Goal: Communication & Community: Answer question/provide support

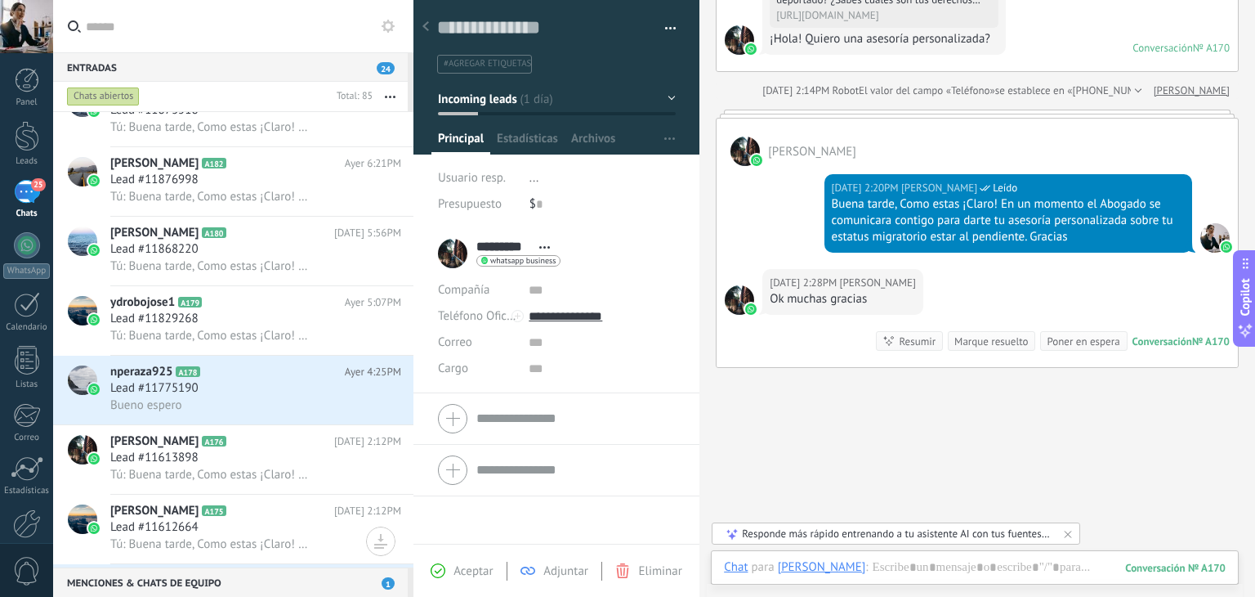
scroll to position [572, 0]
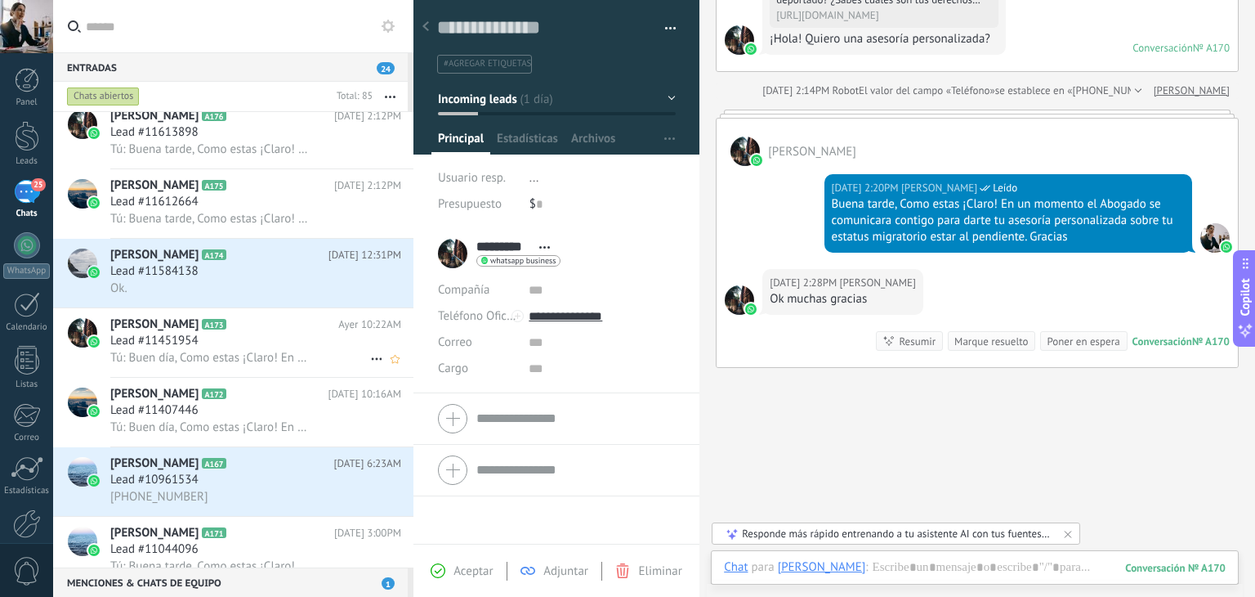
click at [199, 344] on h3 "Lead #11451954" at bounding box center [158, 341] width 96 height 16
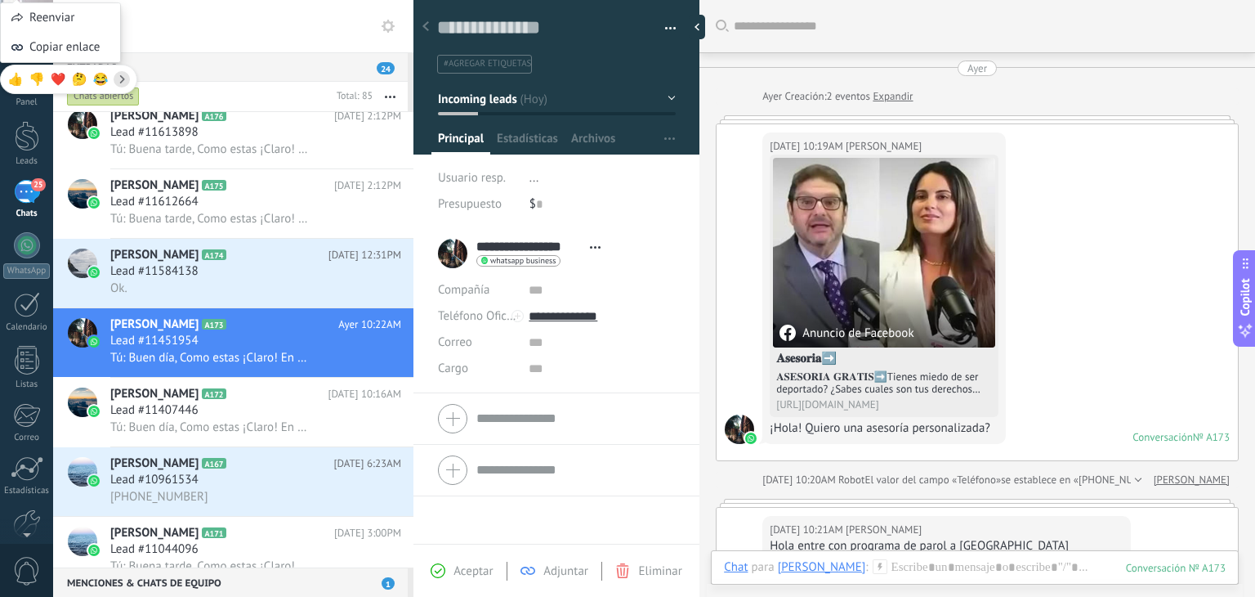
scroll to position [382, 0]
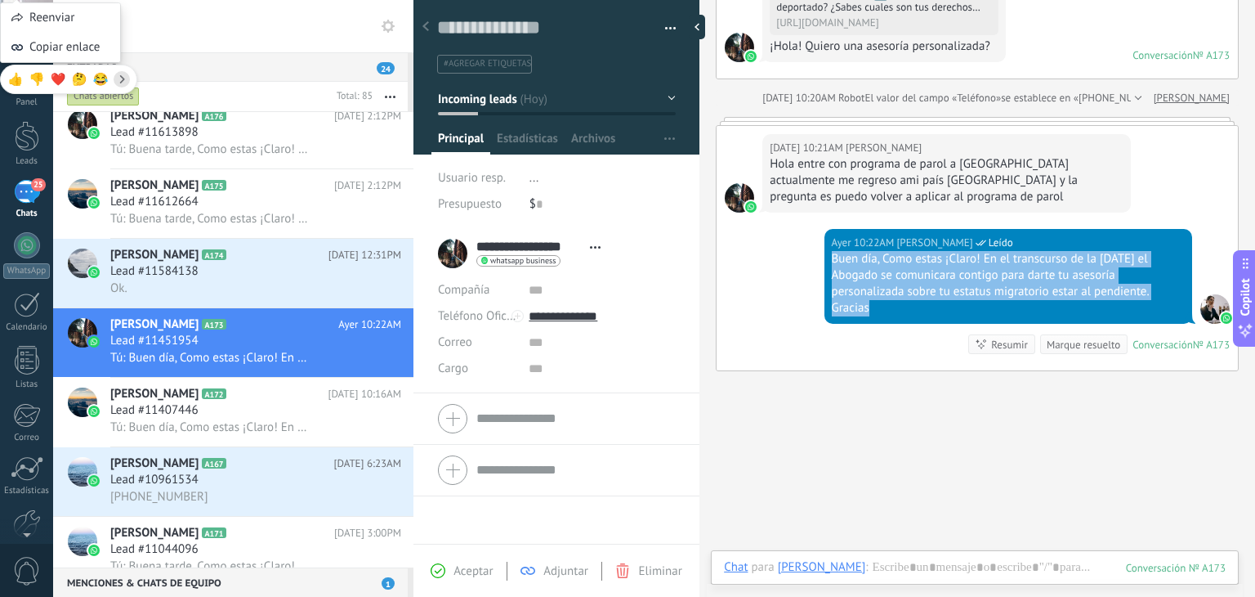
drag, startPoint x: 830, startPoint y: 261, endPoint x: 1147, endPoint y: 302, distance: 320.5
click at [1147, 302] on div "Buen día, Como estas ¡Claro! En el transcurso de la [DATE] el Abogado se comuni…" at bounding box center [1008, 283] width 353 height 65
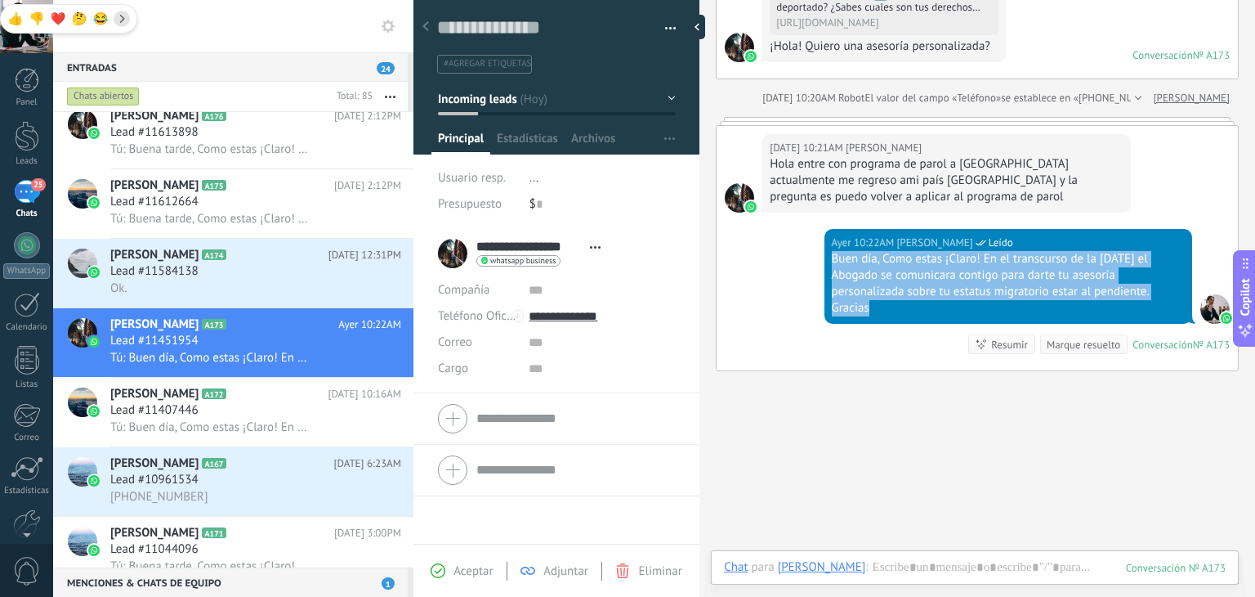
copy div "Buen día, Como estas ¡Claro! En el transcurso de la [DATE] el Abogado se comuni…"
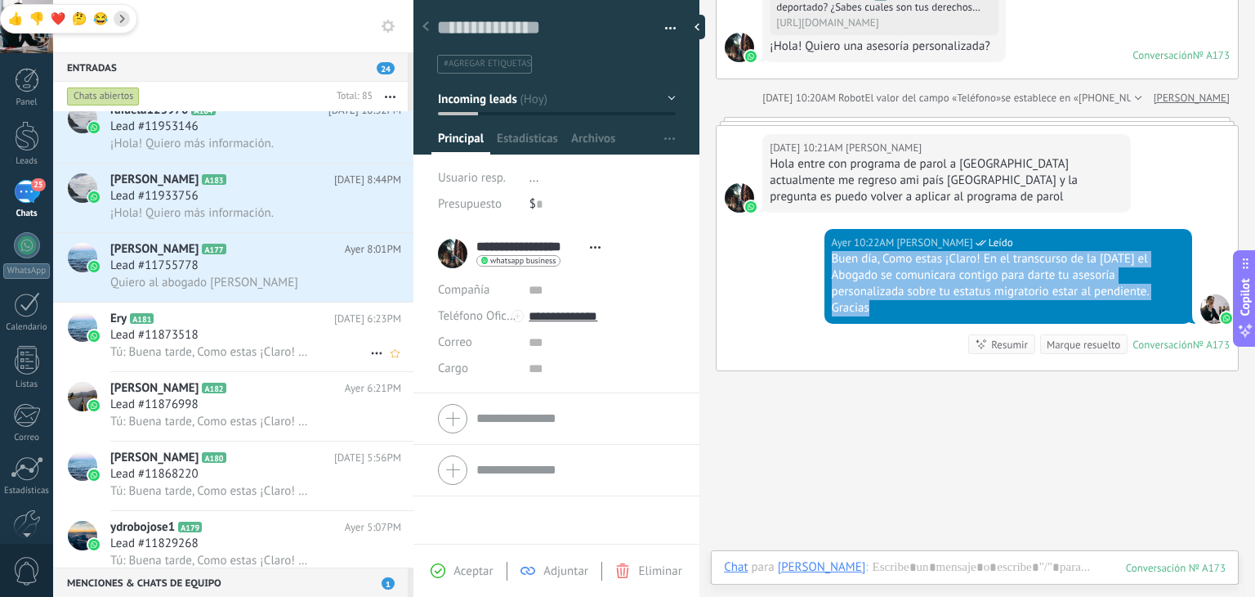
scroll to position [0, 0]
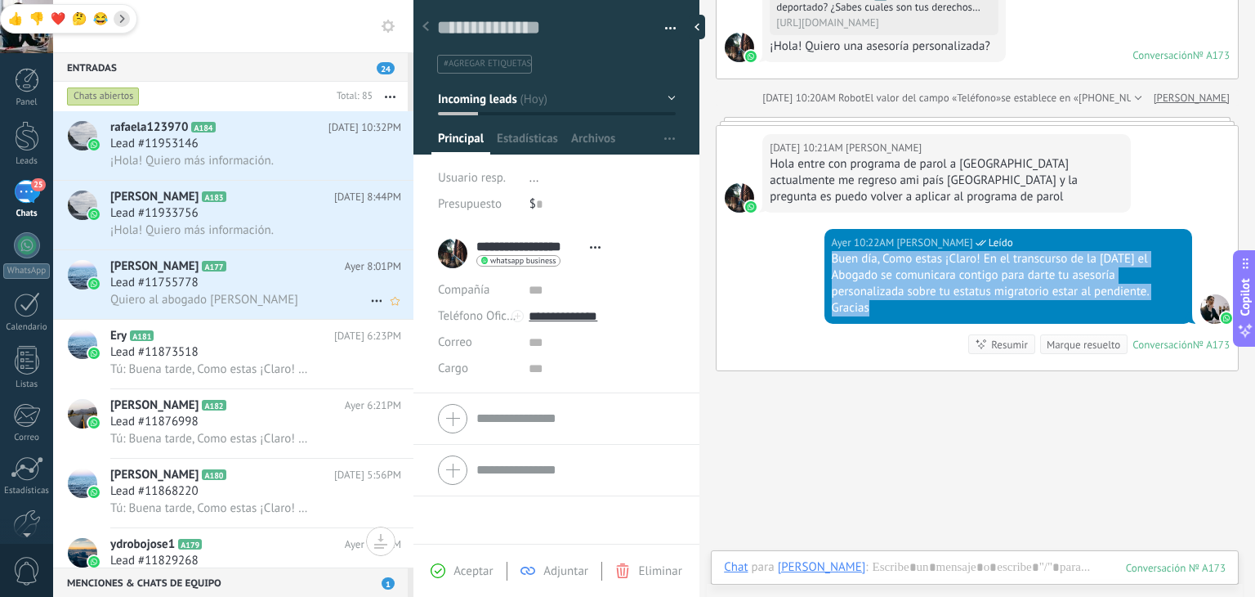
click at [282, 295] on div "Quiero al abogado [PERSON_NAME]" at bounding box center [255, 299] width 291 height 17
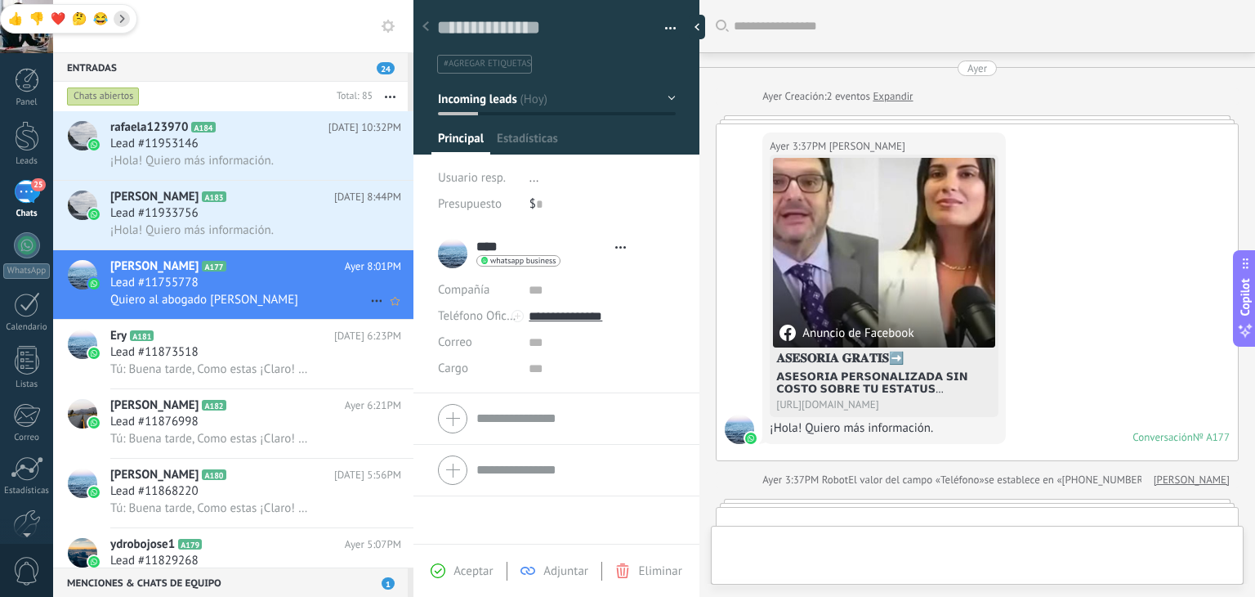
type textarea "**********"
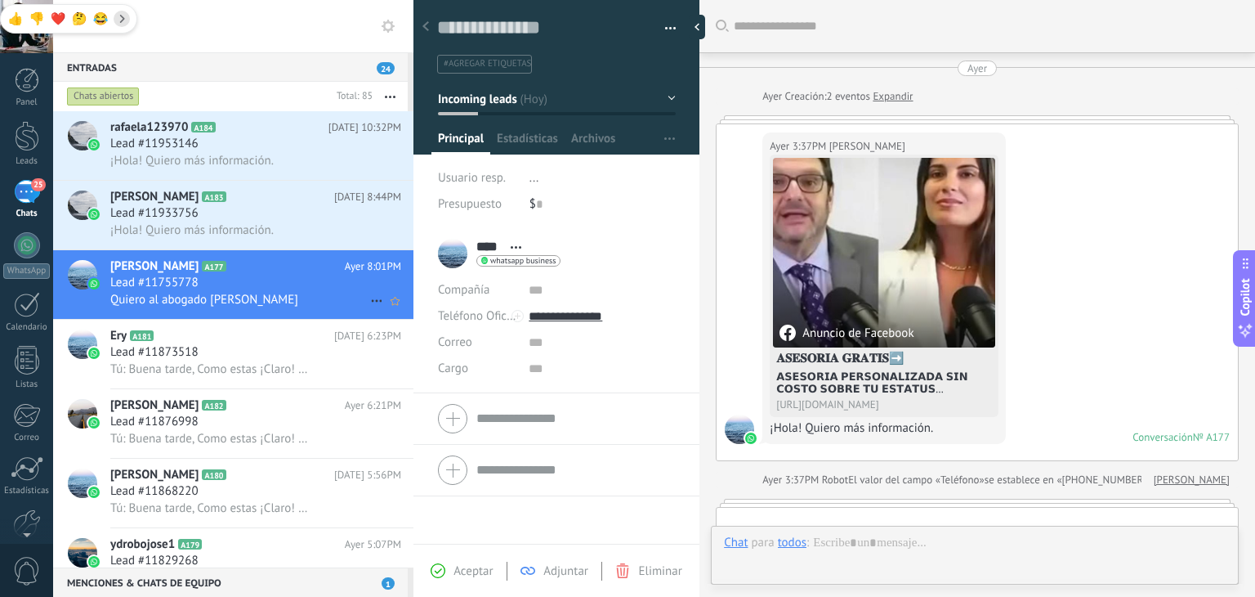
scroll to position [823, 0]
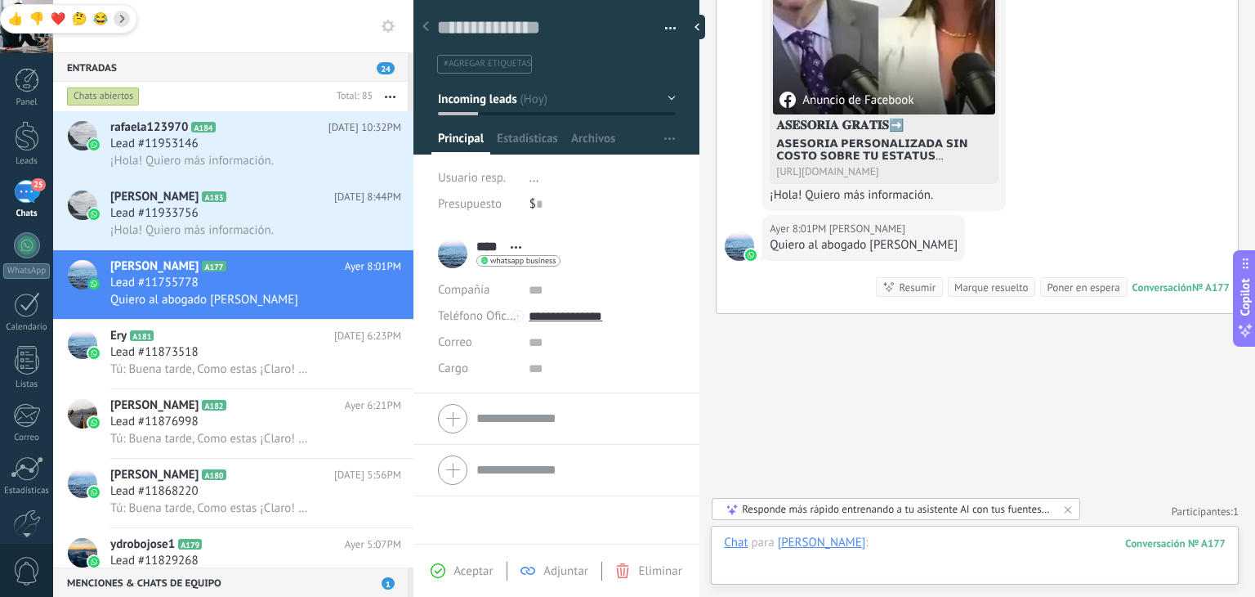
click at [879, 551] on div at bounding box center [975, 558] width 502 height 49
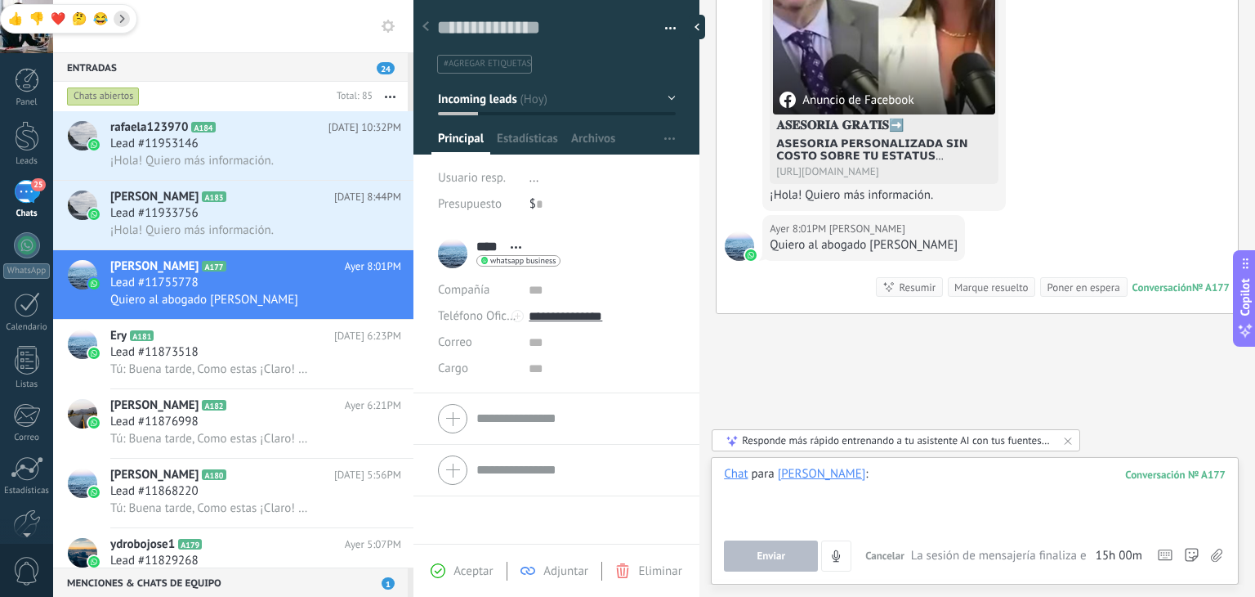
paste div
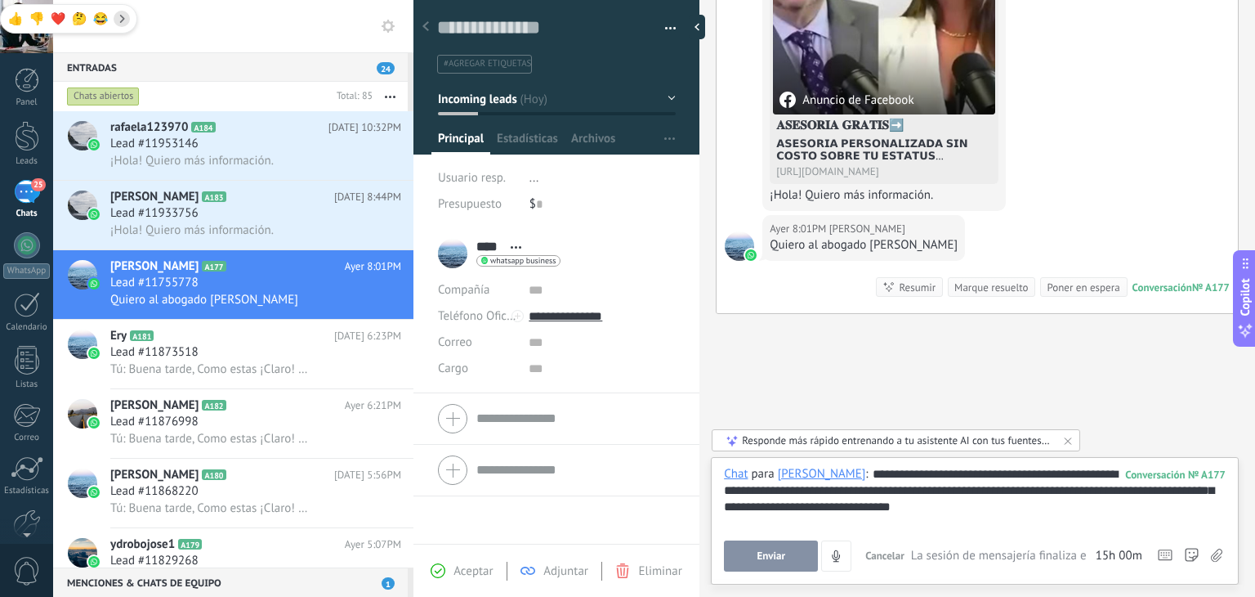
click at [788, 557] on button "Enviar" at bounding box center [771, 555] width 94 height 31
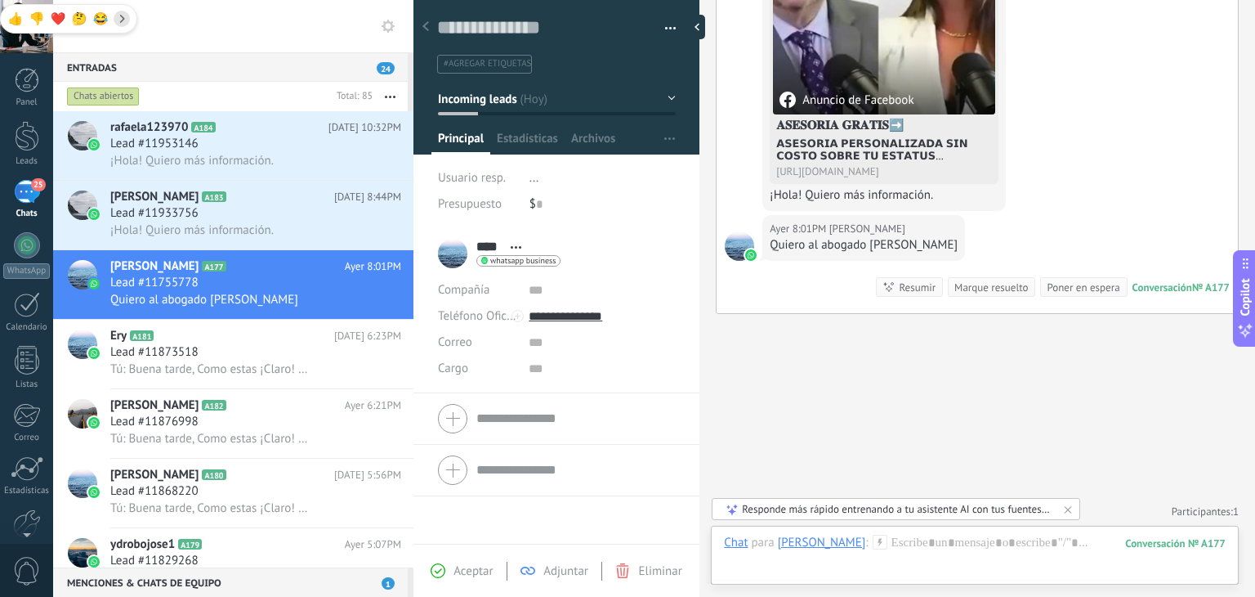
scroll to position [928, 0]
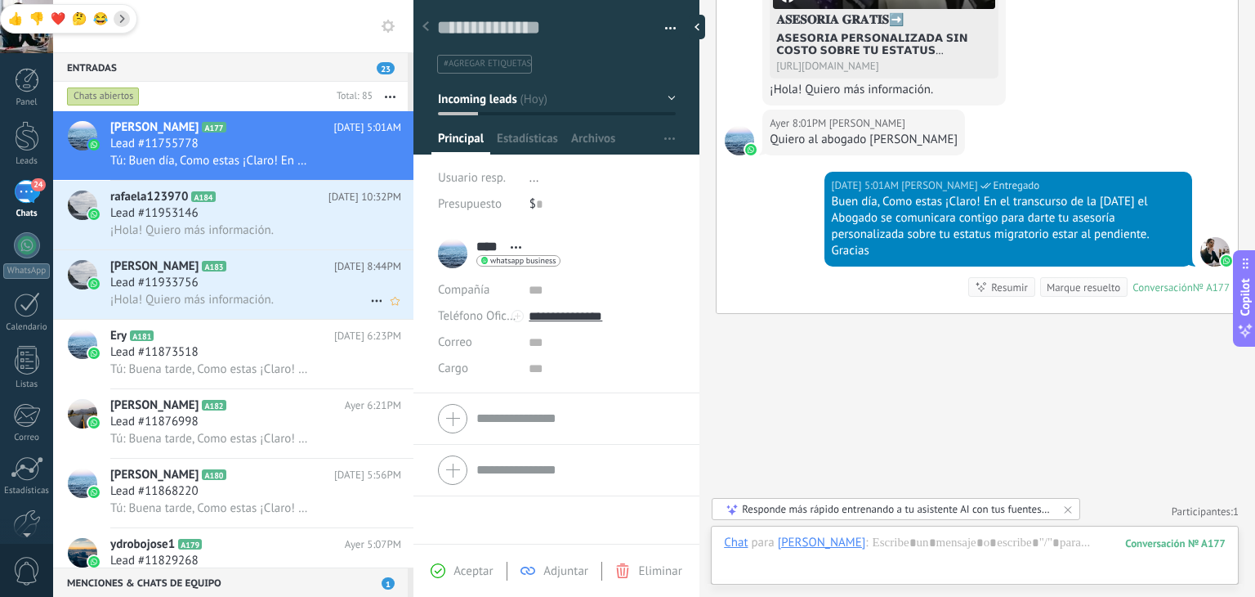
click at [306, 318] on div "[PERSON_NAME] A183 [DATE] 8:44PM Lead #11933756 ¡Hola! Quiero más información." at bounding box center [261, 284] width 303 height 69
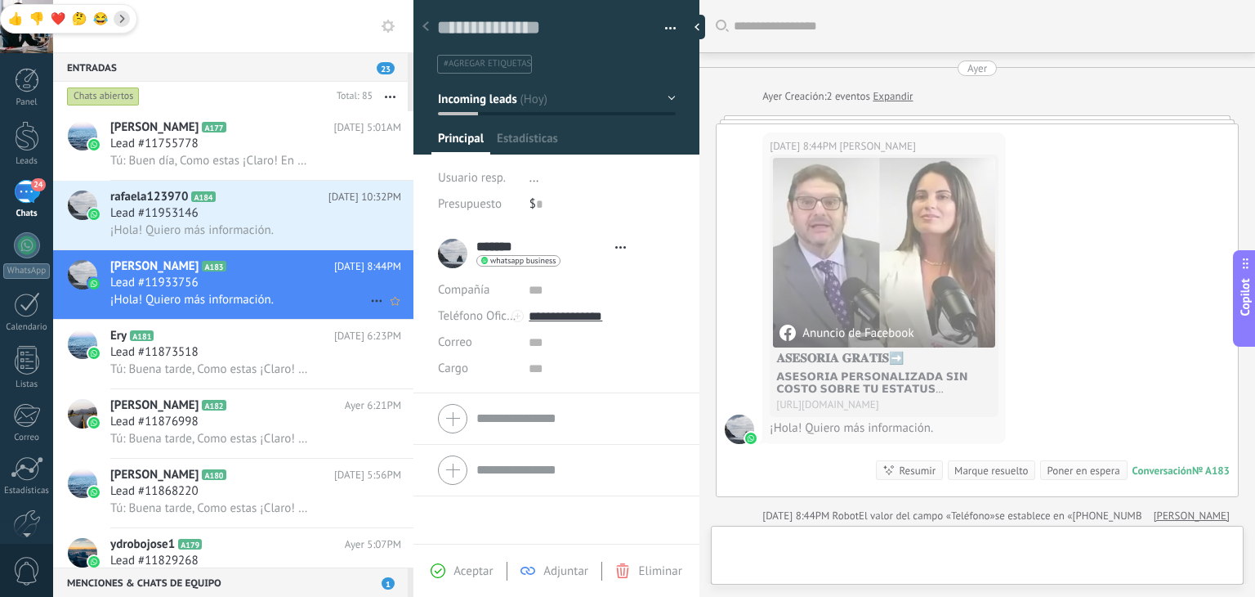
type textarea "**********"
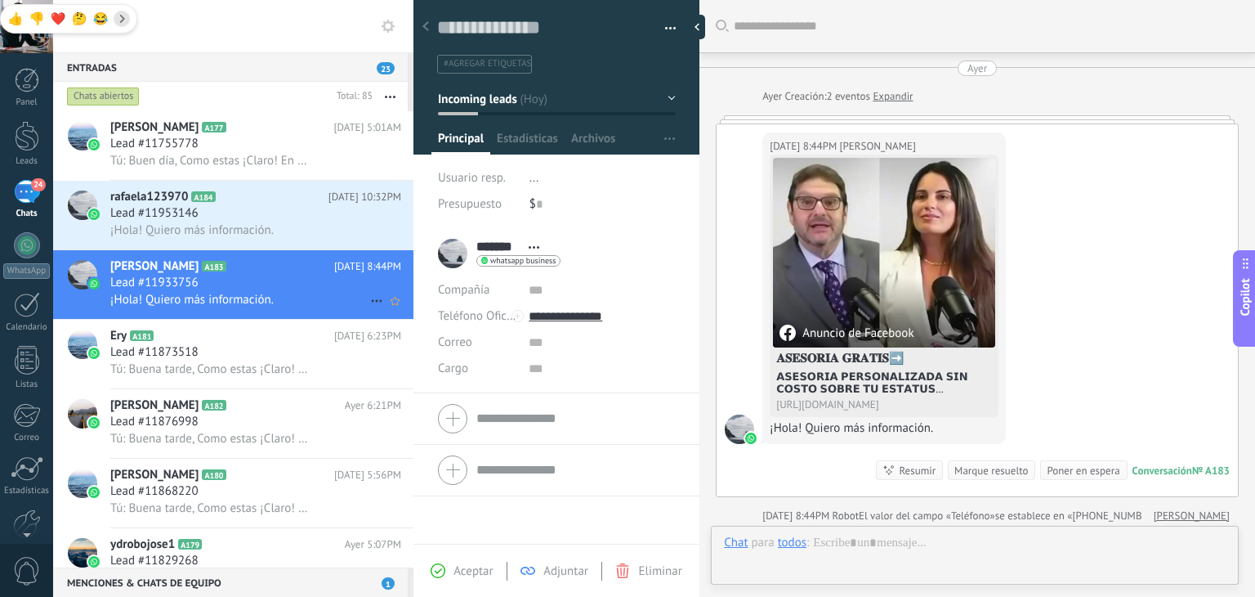
scroll to position [7, 0]
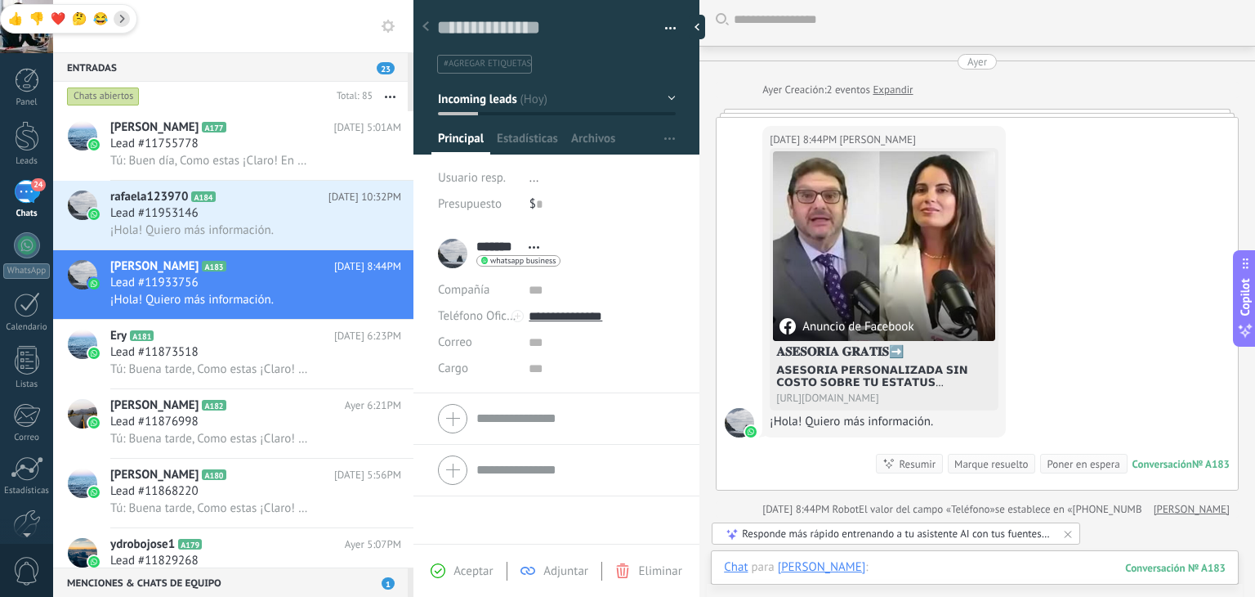
click at [892, 566] on div at bounding box center [975, 583] width 502 height 49
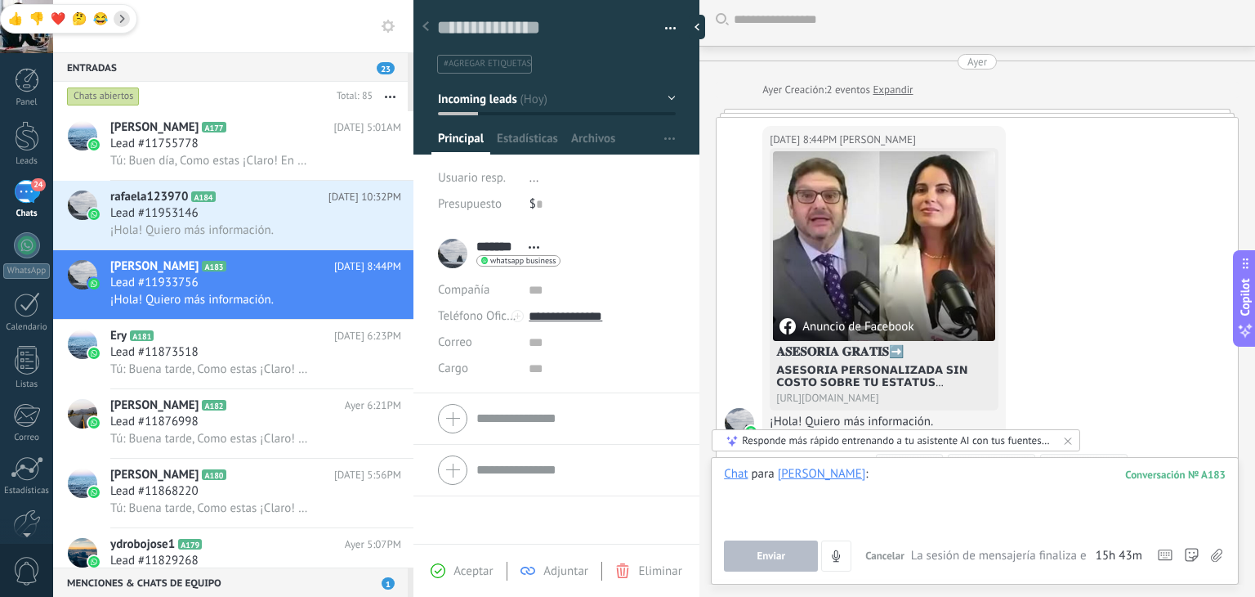
paste div
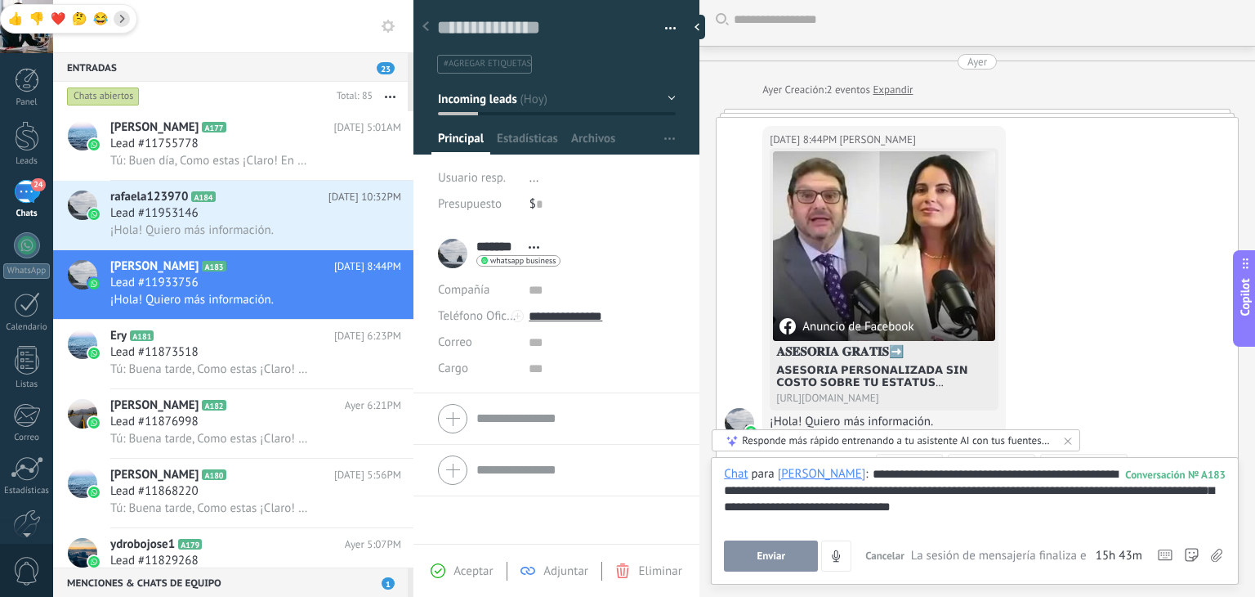
click at [771, 561] on span "Enviar" at bounding box center [771, 555] width 29 height 11
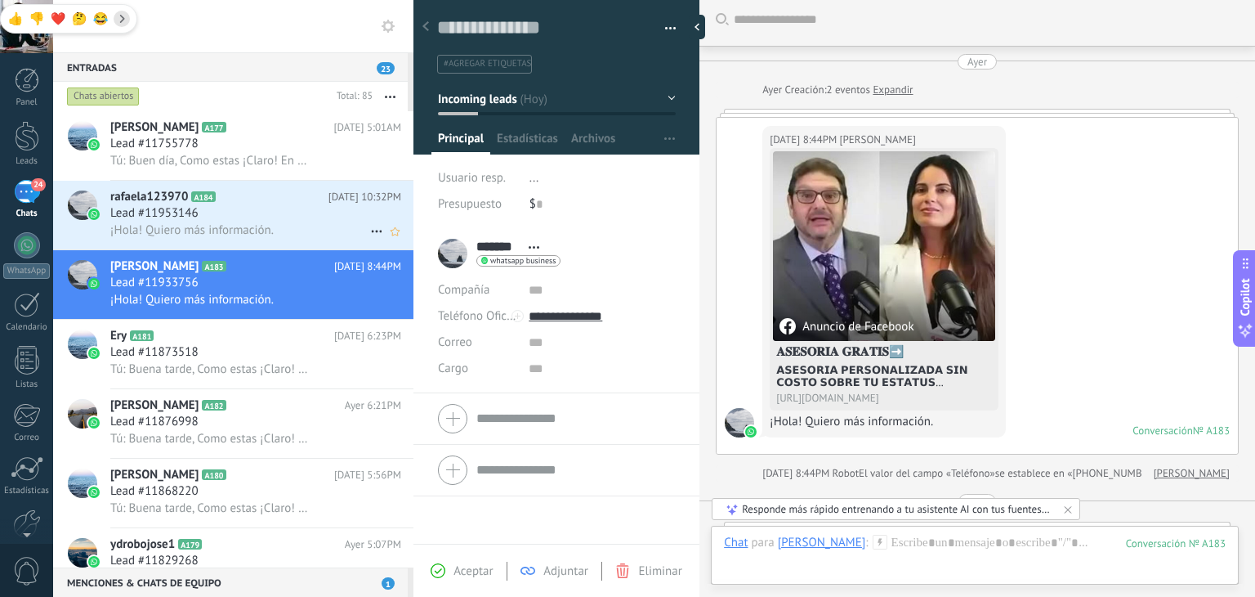
scroll to position [422, 0]
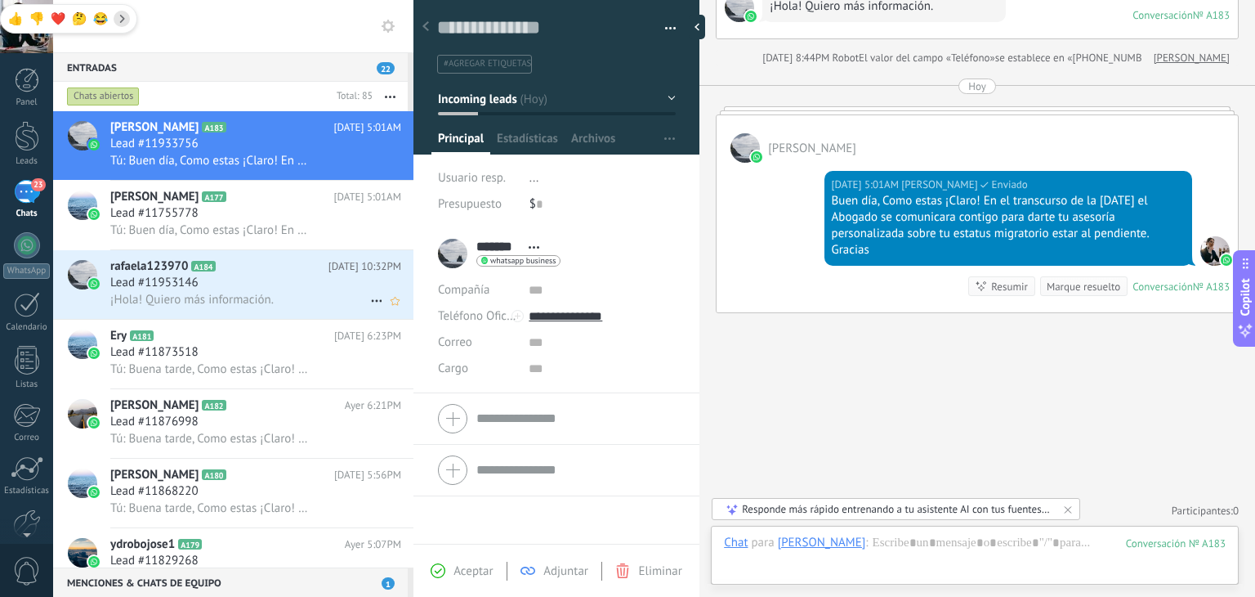
click at [269, 277] on div "rafaela123970 A184 [DATE] 10:32PM Lead #11953146 ¡Hola! Quiero más información." at bounding box center [261, 284] width 303 height 69
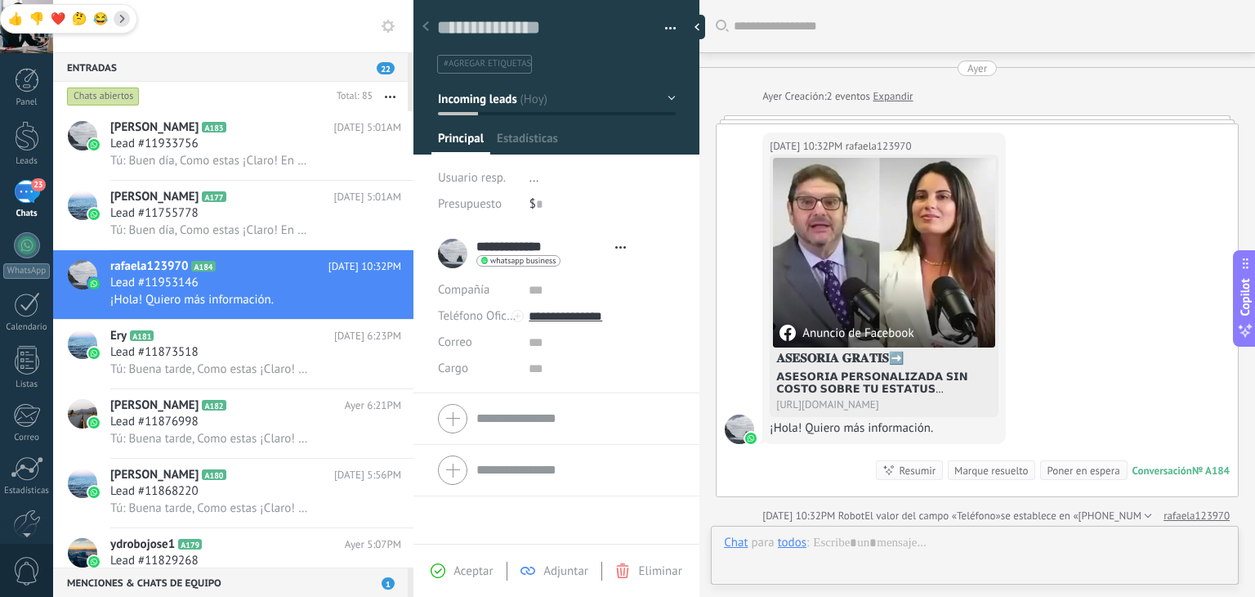
type textarea "**********"
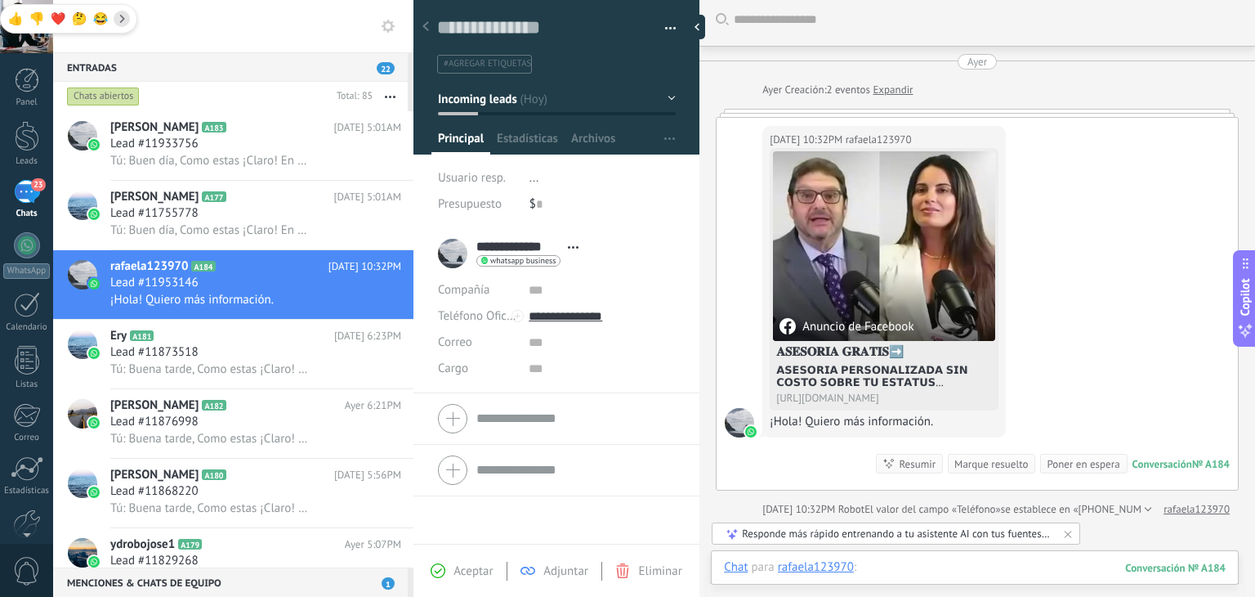
click at [906, 570] on div at bounding box center [975, 583] width 502 height 49
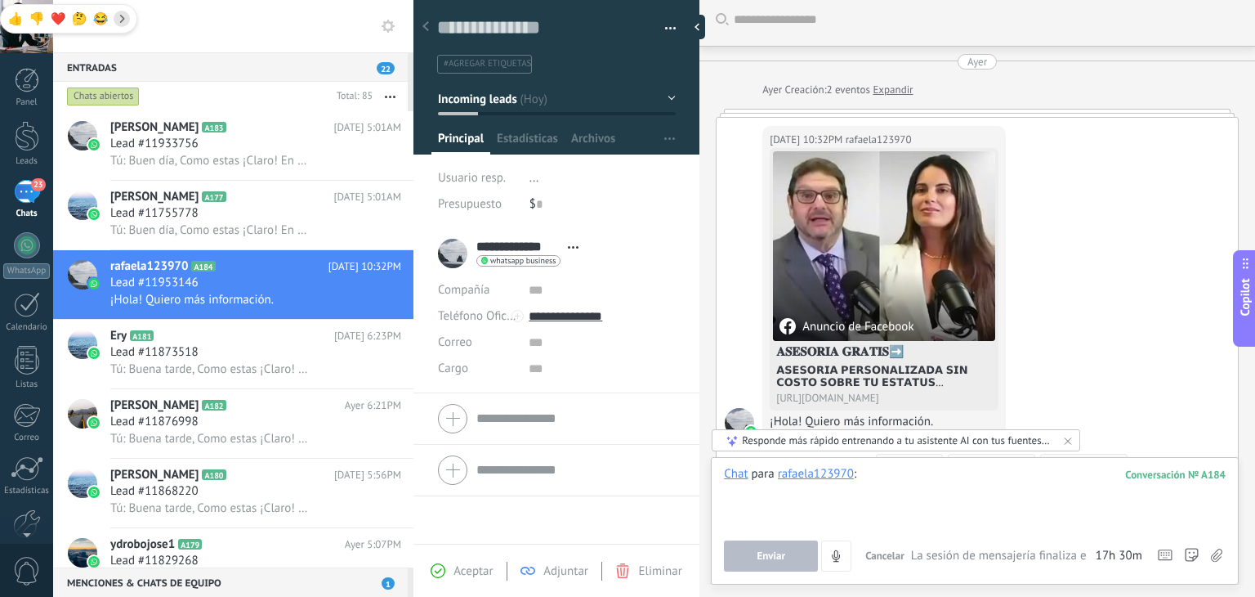
paste div
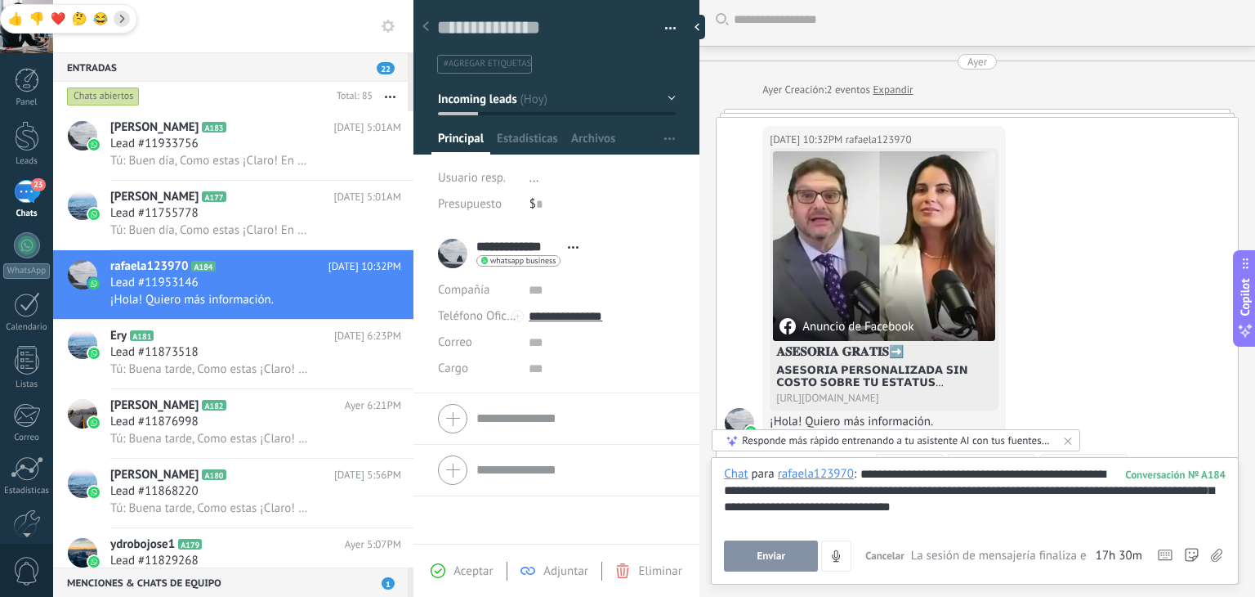
click at [776, 559] on span "Enviar" at bounding box center [771, 555] width 29 height 11
